Goal: Submit feedback/report problem: Submit feedback/report problem

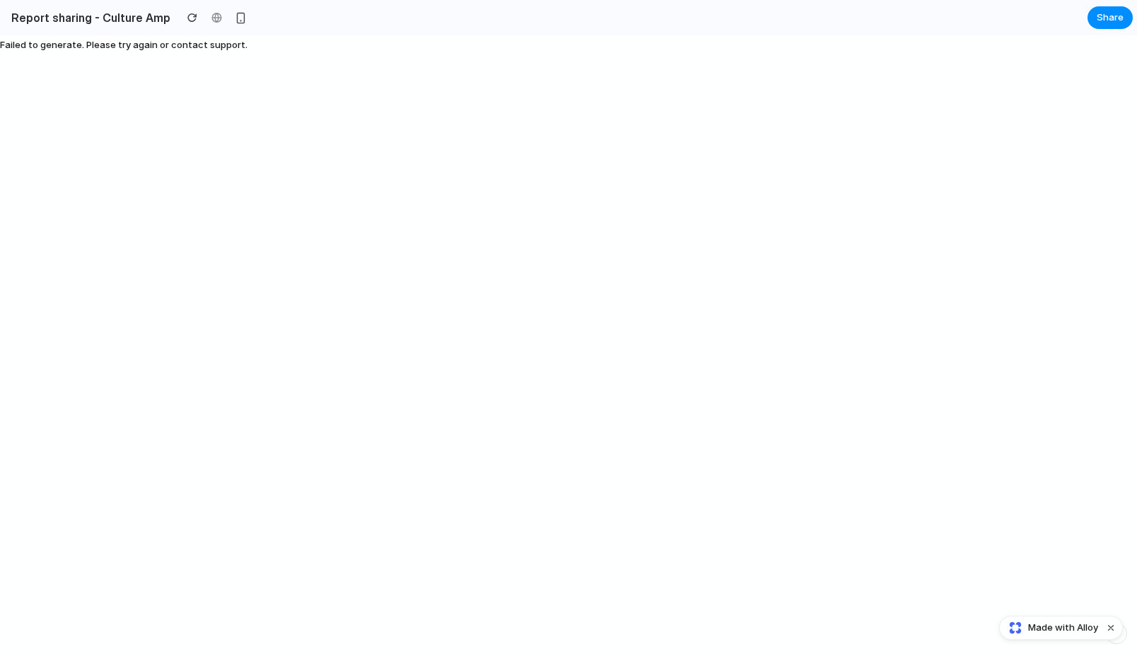
click at [237, 221] on div "Failed to generate. Please try again or contact support." at bounding box center [123, 344] width 247 height 618
click at [83, 17] on h2 "Report sharing - Culture Amp" at bounding box center [88, 17] width 165 height 17
drag, startPoint x: 74, startPoint y: 89, endPoint x: 66, endPoint y: -69, distance: 158.5
click at [66, 0] on html "Report sharing - Culture Amp Share Failed to generate. Please try again or cont…" at bounding box center [568, 327] width 1137 height 654
click at [131, 76] on div "Failed to generate. Please try again or contact support." at bounding box center [123, 344] width 247 height 618
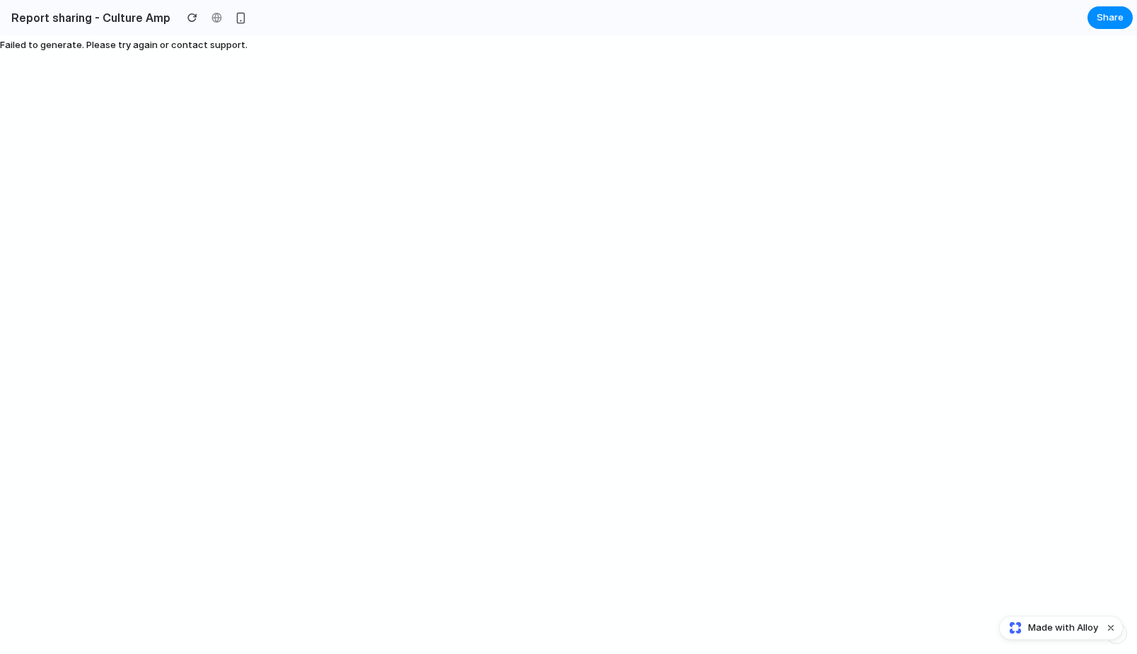
click at [244, 210] on div "Failed to generate. Please try again or contact support." at bounding box center [568, 344] width 1137 height 618
